Goal: Find contact information: Find contact information

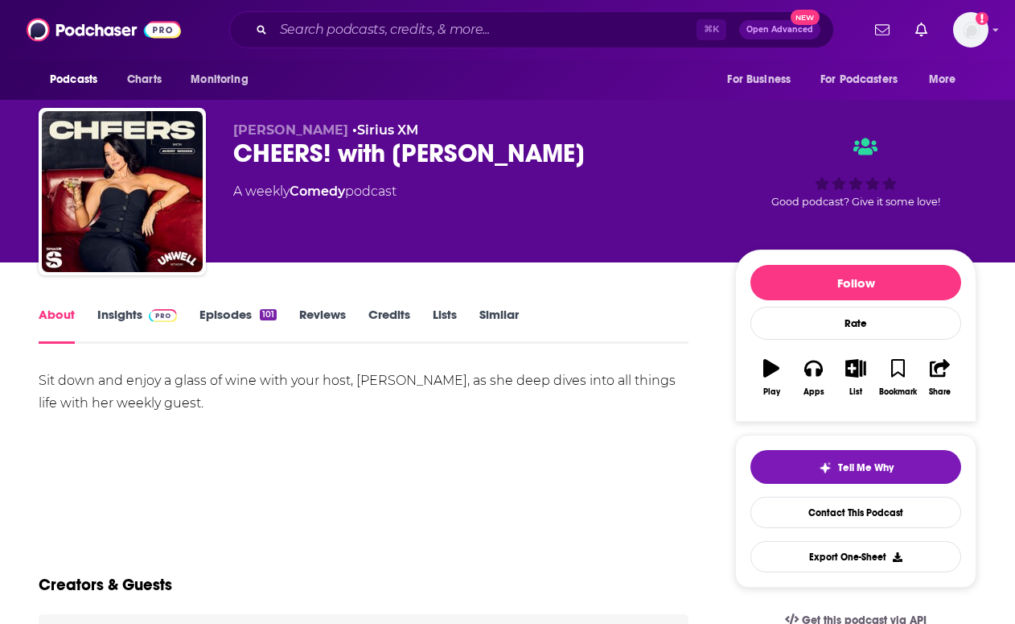
click at [276, 154] on div "CHEERS! with [PERSON_NAME]" at bounding box center [471, 153] width 476 height 31
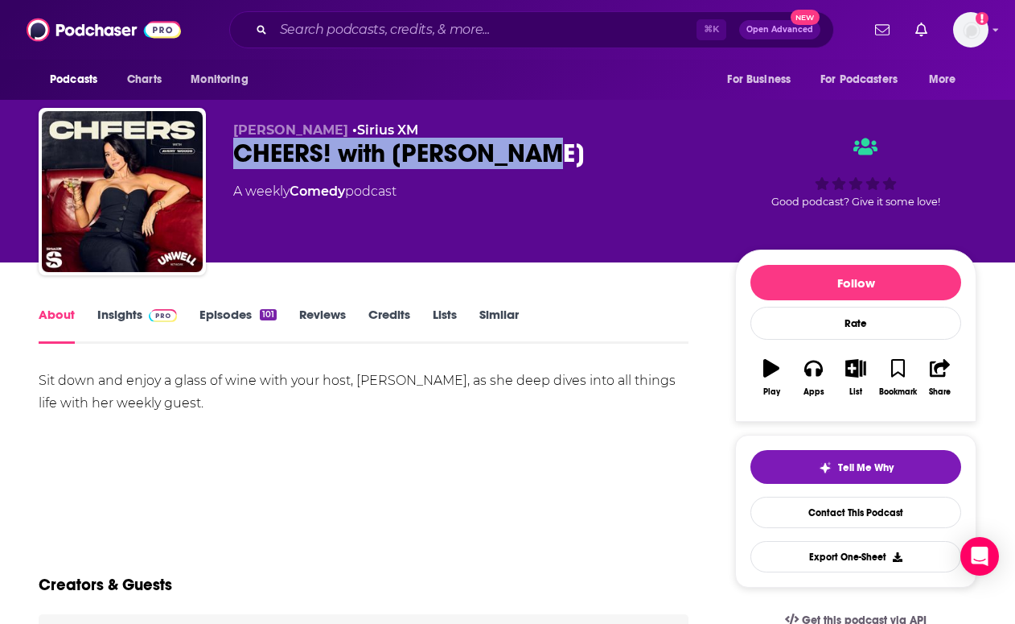
drag, startPoint x: 276, startPoint y: 154, endPoint x: 500, endPoint y: 154, distance: 224.5
click at [500, 154] on div "CHEERS! with [PERSON_NAME]" at bounding box center [471, 153] width 476 height 31
copy h1 "CHEERS! with [PERSON_NAME]"
click at [776, 506] on link "Contact This Podcast" at bounding box center [856, 511] width 211 height 31
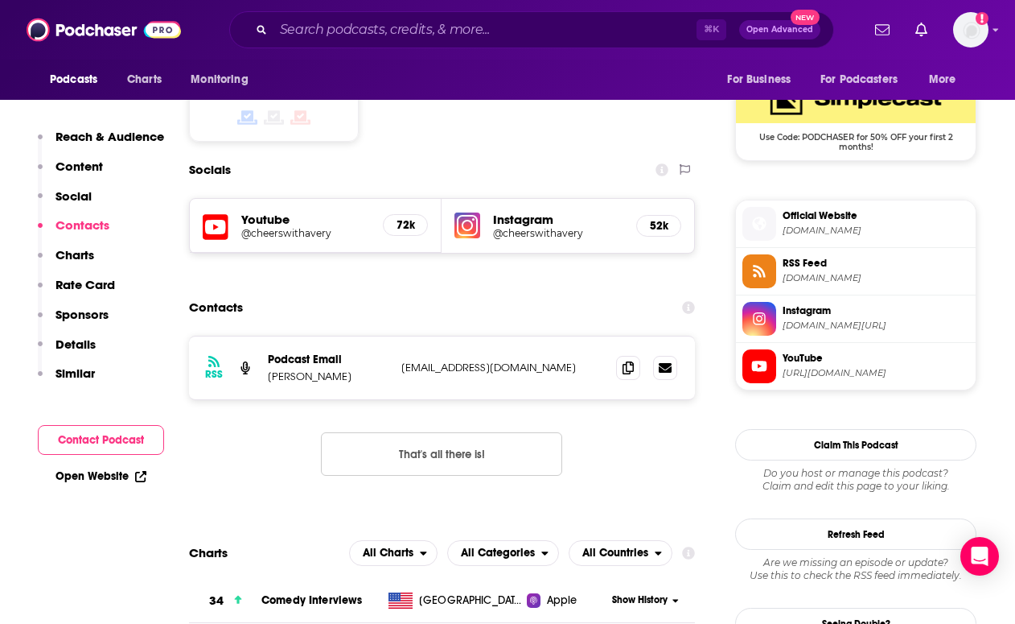
scroll to position [1327, 0]
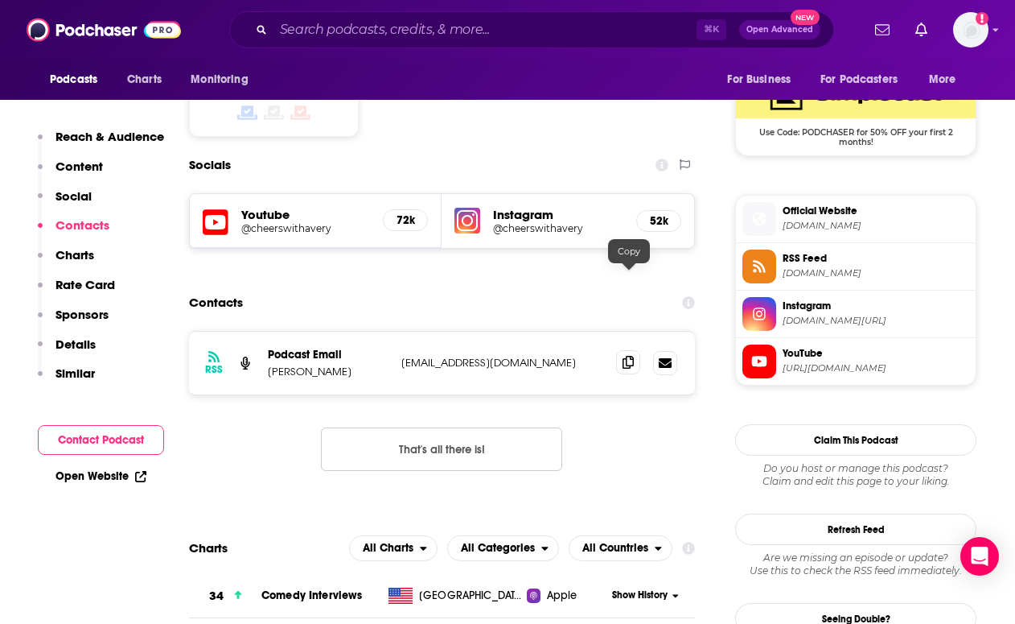
click at [625, 356] on icon at bounding box center [628, 362] width 11 height 13
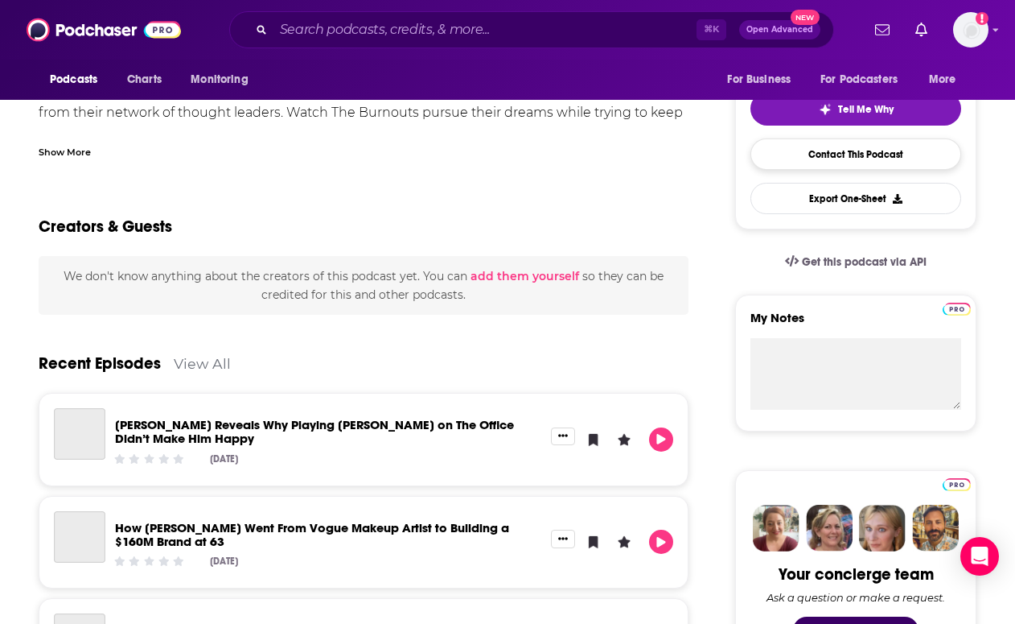
click at [814, 150] on link "Contact This Podcast" at bounding box center [856, 153] width 211 height 31
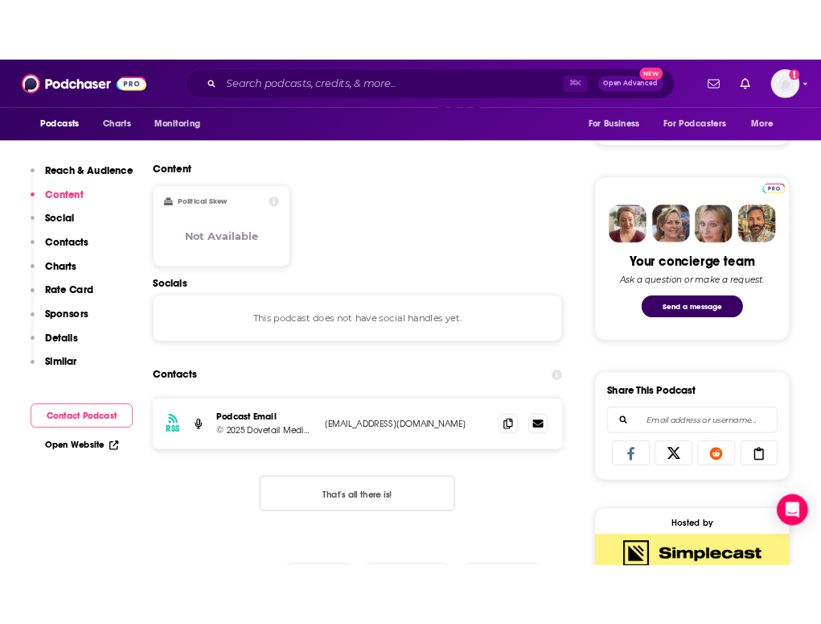
scroll to position [681, 0]
